Goal: Task Accomplishment & Management: Complete application form

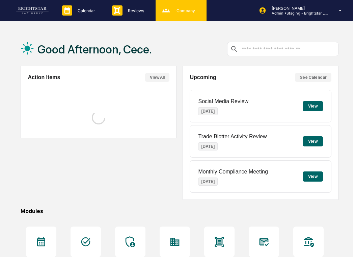
click at [177, 19] on div "Company People, Data, Settings" at bounding box center [181, 10] width 51 height 21
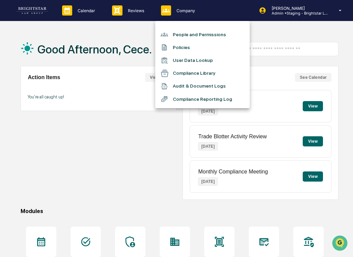
click at [196, 101] on li "Compliance Reporting Log" at bounding box center [202, 98] width 95 height 13
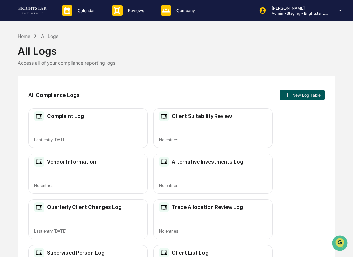
click at [297, 92] on button "New Log Table" at bounding box center [302, 94] width 45 height 11
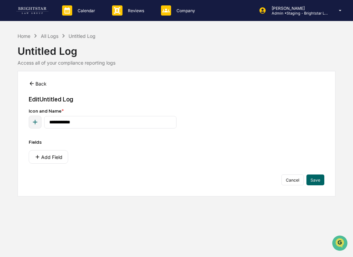
click at [38, 82] on button "Back" at bounding box center [38, 84] width 18 height 14
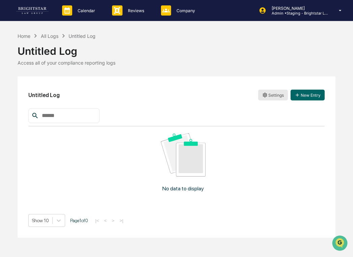
click at [272, 92] on html "Calendar Manage Tasks Reviews Approval Management Company People, Data, Setting…" at bounding box center [176, 128] width 353 height 257
click at [270, 124] on div "Archive" at bounding box center [272, 119] width 55 height 11
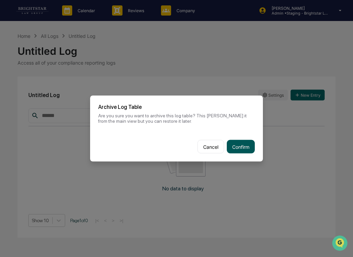
click at [234, 147] on button "Confirm" at bounding box center [241, 147] width 28 height 14
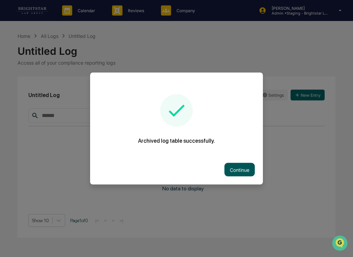
click at [231, 171] on button "Continue" at bounding box center [239, 170] width 30 height 14
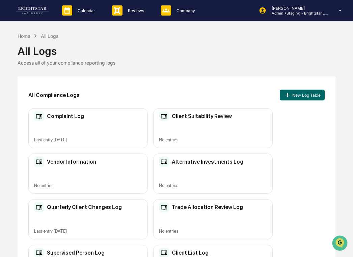
click at [203, 137] on div "No entries" at bounding box center [213, 139] width 108 height 5
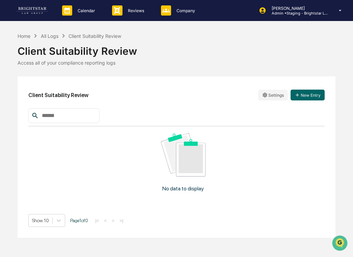
click at [302, 102] on div "Client Suitability Review Settings New Entry" at bounding box center [176, 95] width 296 height 16
click at [299, 97] on button "New Entry" at bounding box center [308, 94] width 34 height 11
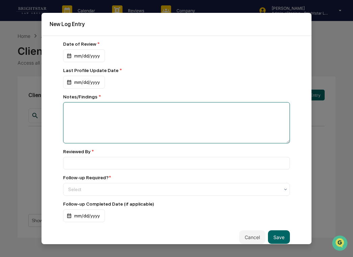
click at [189, 122] on textarea at bounding box center [176, 122] width 227 height 41
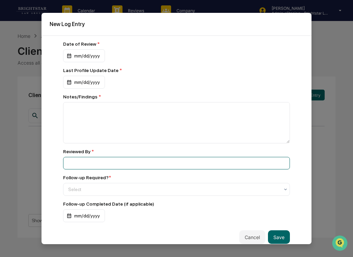
click at [161, 161] on input at bounding box center [176, 163] width 227 height 12
click at [72, 165] on input at bounding box center [176, 163] width 227 height 12
click at [79, 168] on input at bounding box center [176, 163] width 227 height 12
click at [91, 161] on input at bounding box center [176, 163] width 227 height 12
click at [116, 166] on input at bounding box center [176, 163] width 227 height 12
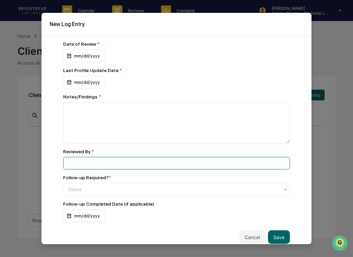
click at [100, 165] on input at bounding box center [176, 163] width 227 height 12
click at [88, 160] on input at bounding box center [176, 163] width 227 height 12
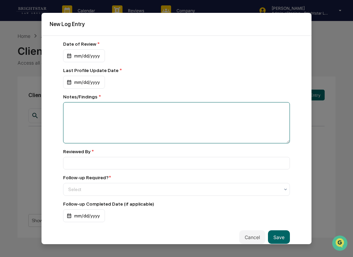
click at [97, 129] on textarea at bounding box center [176, 122] width 227 height 41
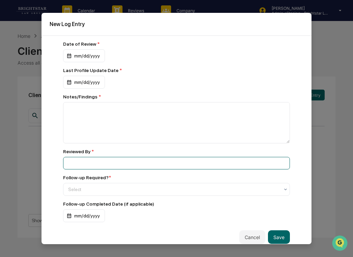
click at [90, 164] on input at bounding box center [176, 163] width 227 height 12
click at [76, 162] on input at bounding box center [176, 163] width 227 height 12
click at [109, 163] on input at bounding box center [176, 163] width 227 height 12
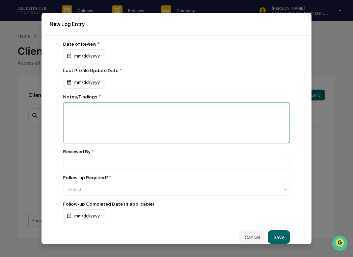
click at [129, 135] on textarea at bounding box center [176, 122] width 227 height 41
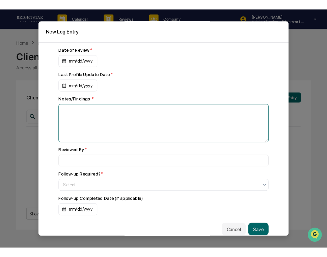
scroll to position [6, 0]
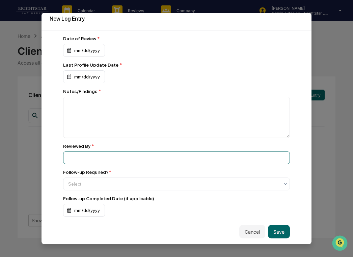
click at [114, 156] on input at bounding box center [176, 157] width 227 height 12
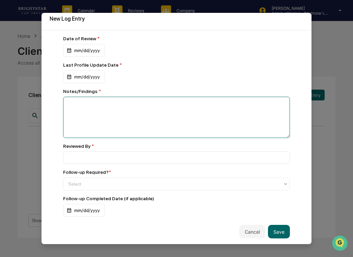
click at [138, 134] on textarea at bounding box center [176, 117] width 227 height 41
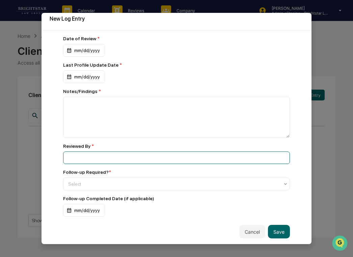
click at [125, 161] on input at bounding box center [176, 157] width 227 height 12
click at [176, 152] on input at bounding box center [176, 157] width 227 height 12
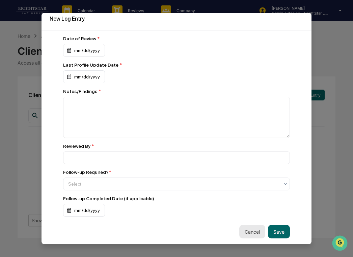
click at [255, 228] on button "Cancel" at bounding box center [252, 231] width 26 height 14
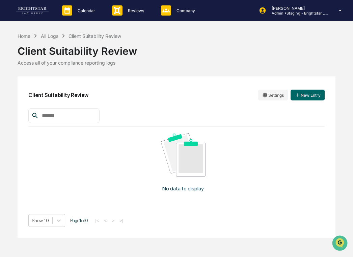
click at [18, 15] on link at bounding box center [36, 10] width 41 height 21
